Goal: Task Accomplishment & Management: Complete application form

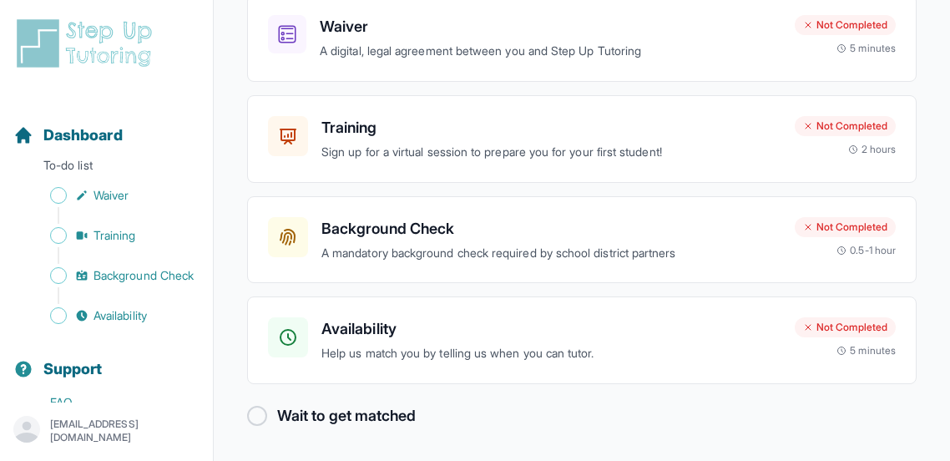
scroll to position [187, 0]
click at [483, 170] on div "Training Sign up for a virtual session to prepare you for your first student! N…" at bounding box center [582, 139] width 670 height 88
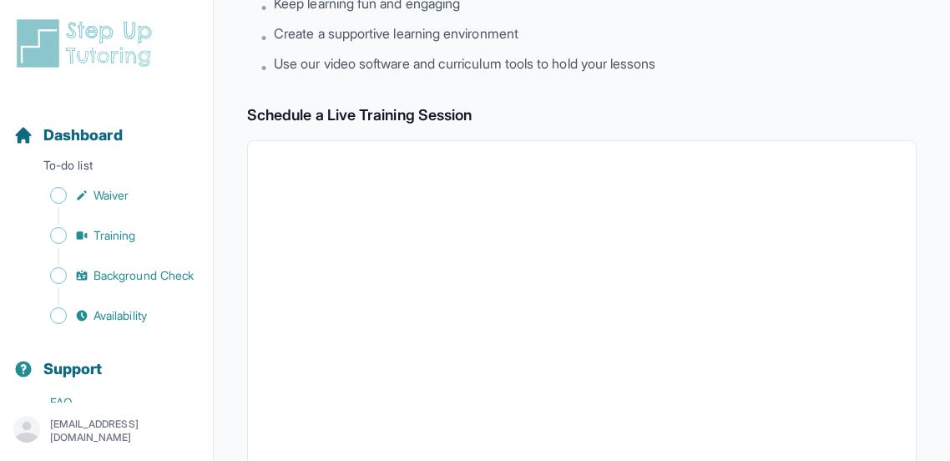
click at [949, 109] on main "Back to Dashboard Training Join fellow tutors and an expert trainer for an inte…" at bounding box center [582, 401] width 736 height 1176
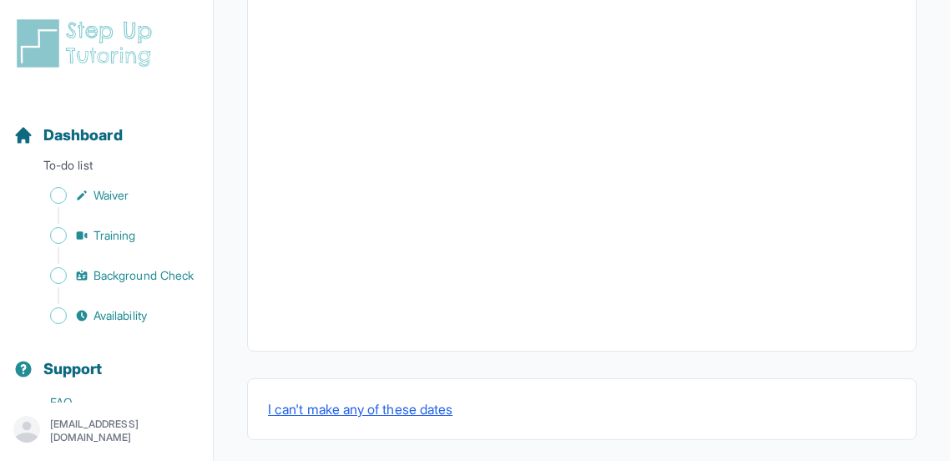
scroll to position [713, 0]
click at [98, 295] on div "Sidebar" at bounding box center [109, 295] width 193 height 17
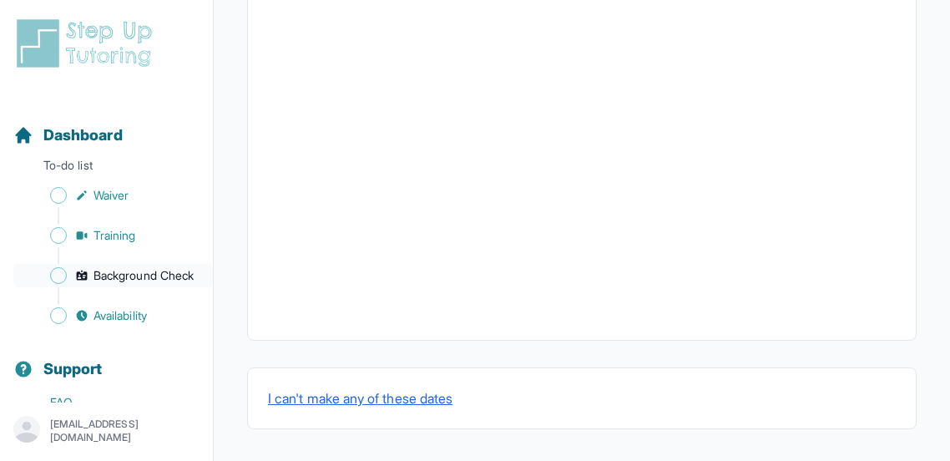
click at [105, 276] on span "Background Check" at bounding box center [144, 275] width 100 height 17
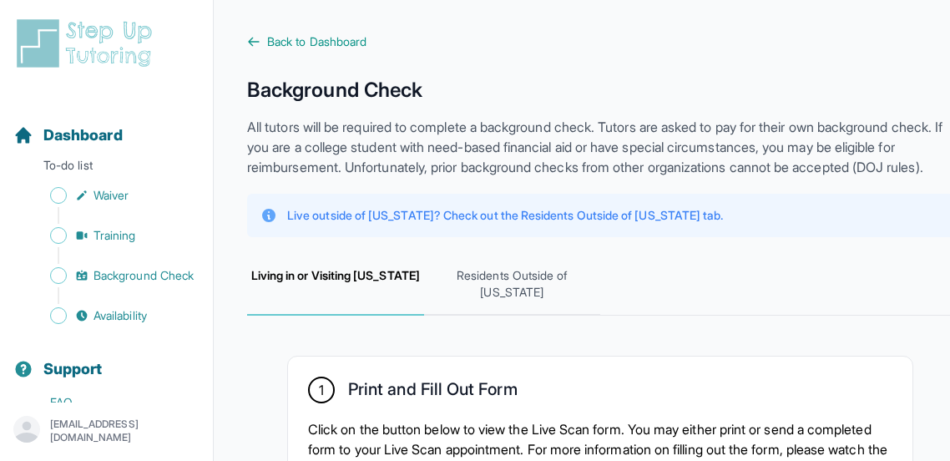
click at [947, 103] on h1 "Background Check" at bounding box center [600, 90] width 706 height 27
click at [144, 311] on span "Availability" at bounding box center [120, 315] width 53 height 17
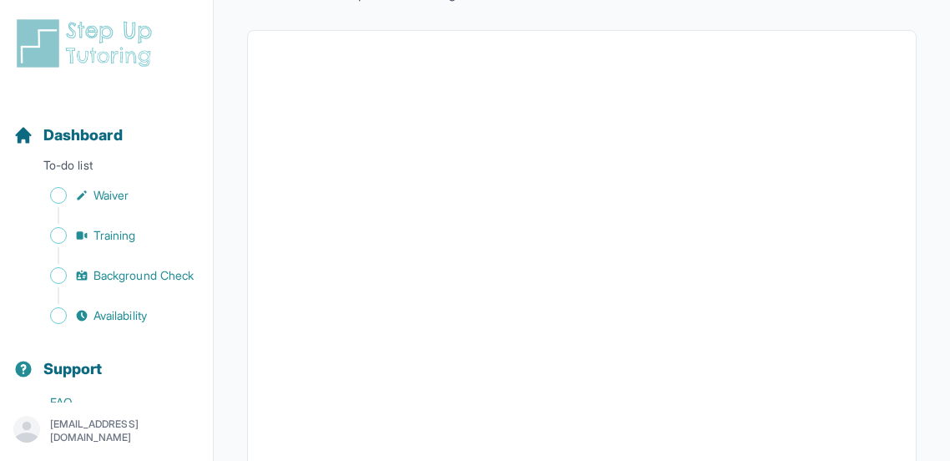
scroll to position [266, 0]
click at [896, 241] on div at bounding box center [582, 280] width 670 height 726
click at [949, 290] on main "Back to Dashboard Input Availability Please input your availability so we can m…" at bounding box center [582, 152] width 736 height 970
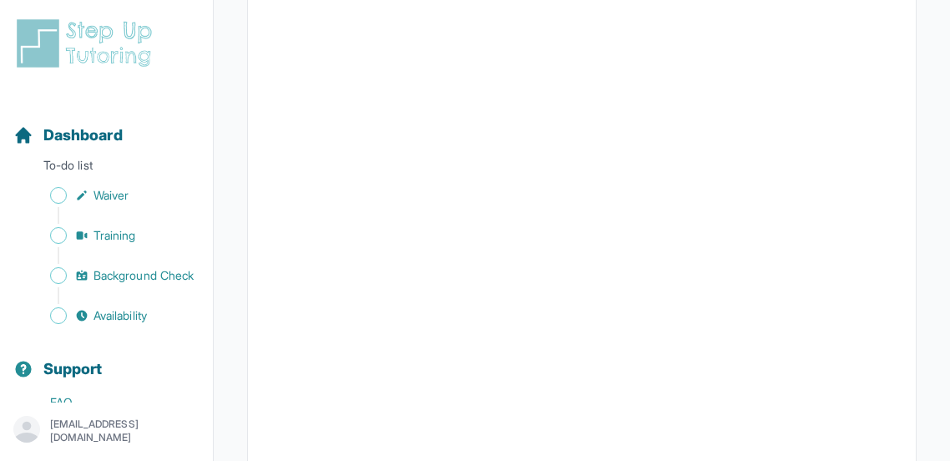
click at [906, 266] on div at bounding box center [582, 138] width 670 height 726
click at [908, 262] on div at bounding box center [582, 39] width 670 height 726
drag, startPoint x: 949, startPoint y: 251, endPoint x: 928, endPoint y: 137, distance: 116.1
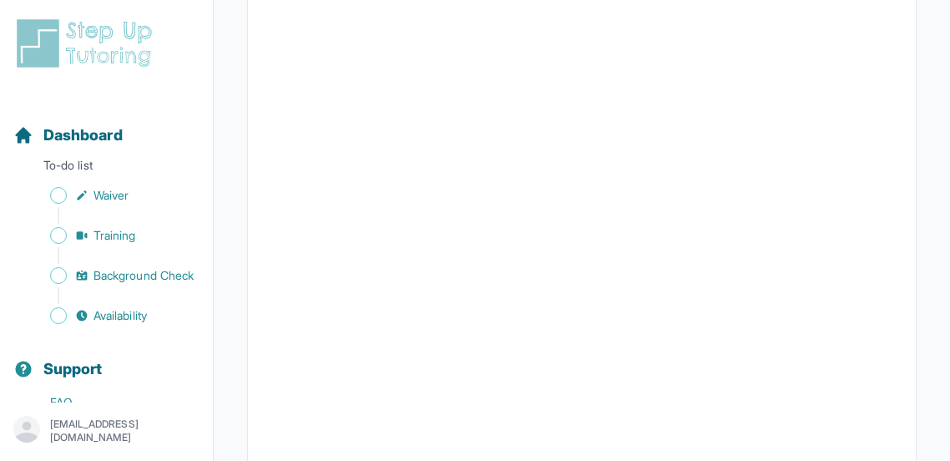
click at [928, 137] on main "Back to Dashboard Input Availability Please input your availability so we can m…" at bounding box center [582, 199] width 736 height 970
click at [63, 195] on span "Sidebar" at bounding box center [58, 195] width 17 height 17
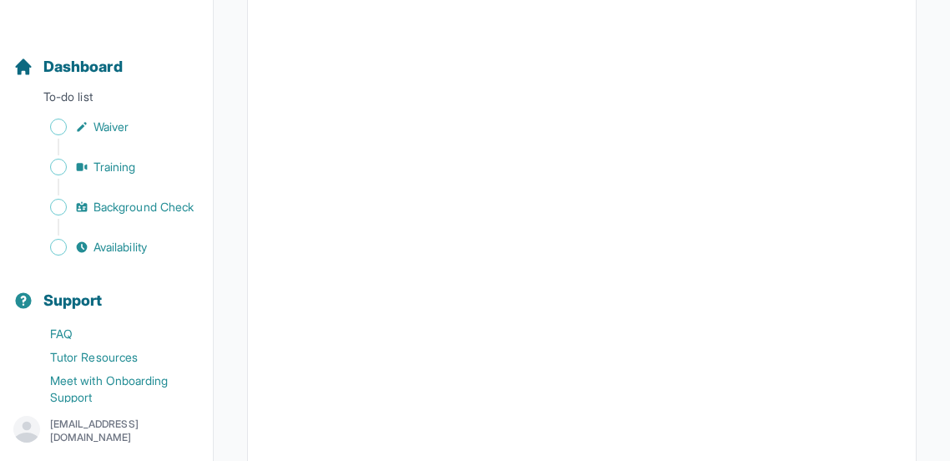
scroll to position [74, 0]
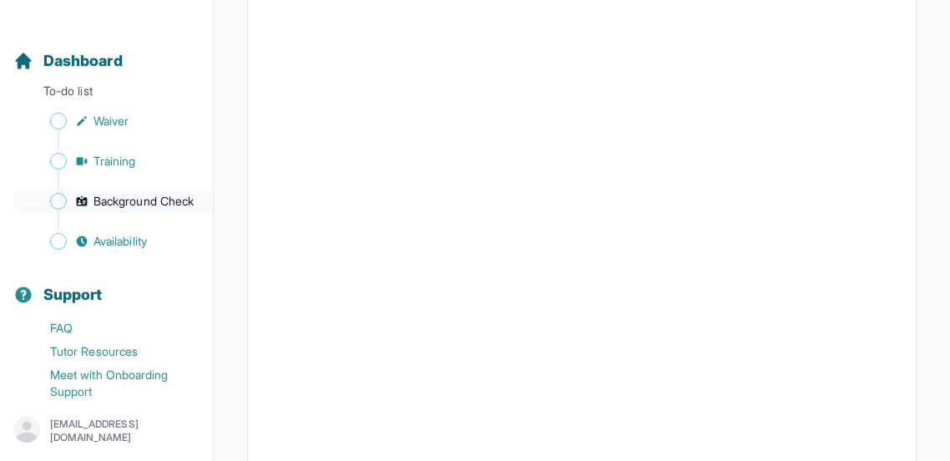
click at [153, 193] on span "Background Check" at bounding box center [144, 201] width 100 height 17
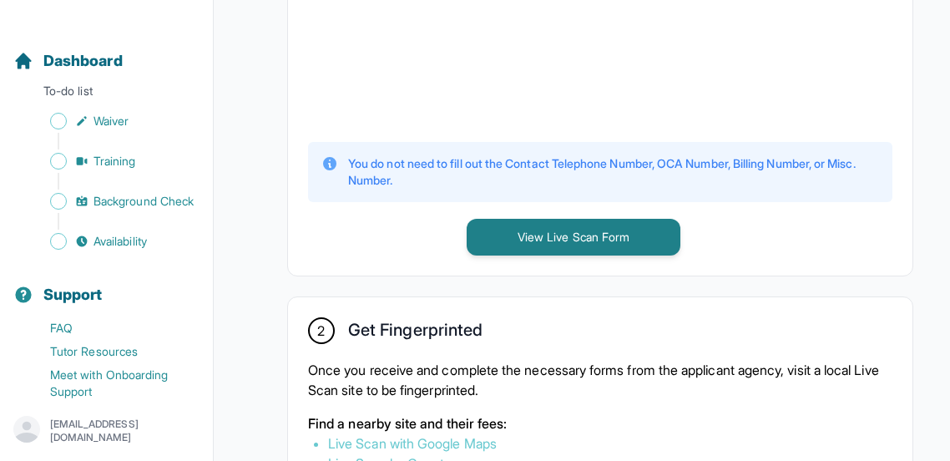
scroll to position [734, 0]
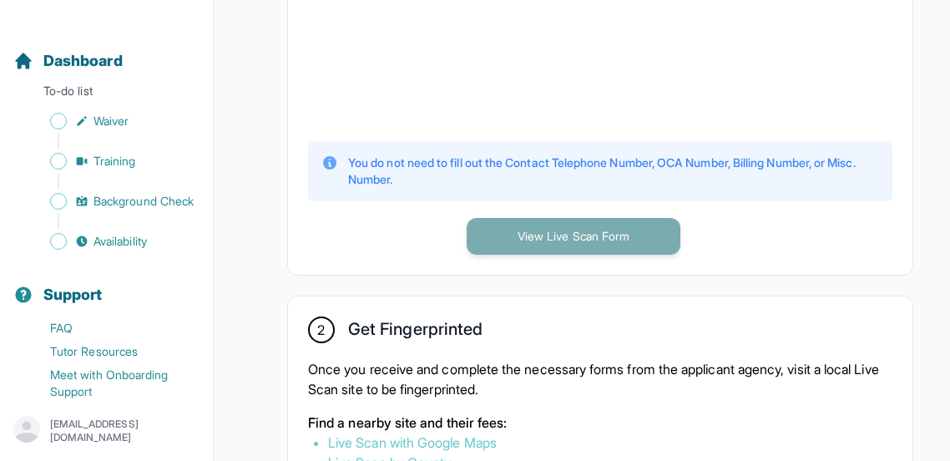
click at [596, 255] on button "View Live Scan Form" at bounding box center [574, 236] width 214 height 37
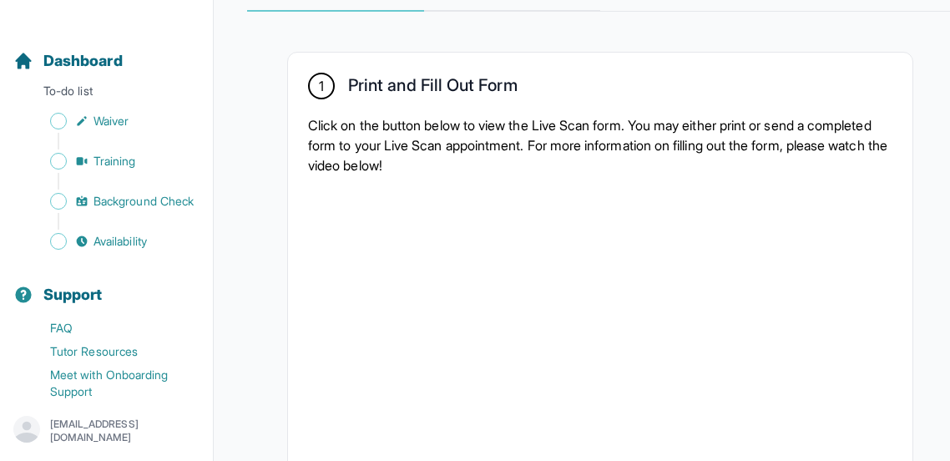
scroll to position [298, 0]
